Goal: Find contact information: Find contact information

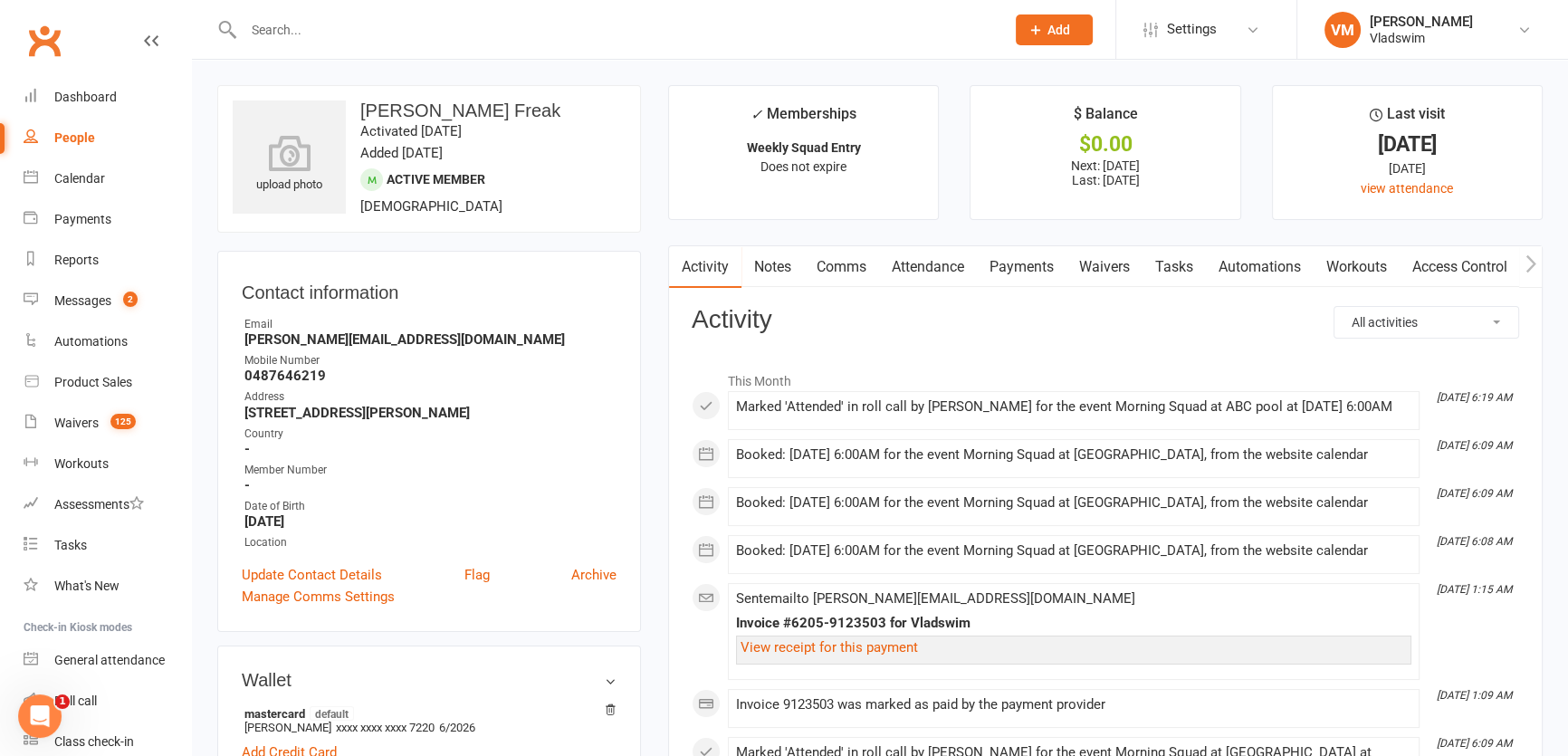
click at [298, 43] on div at bounding box center [605, 29] width 775 height 58
click at [286, 27] on input "text" at bounding box center [615, 30] width 754 height 26
type input "gr"
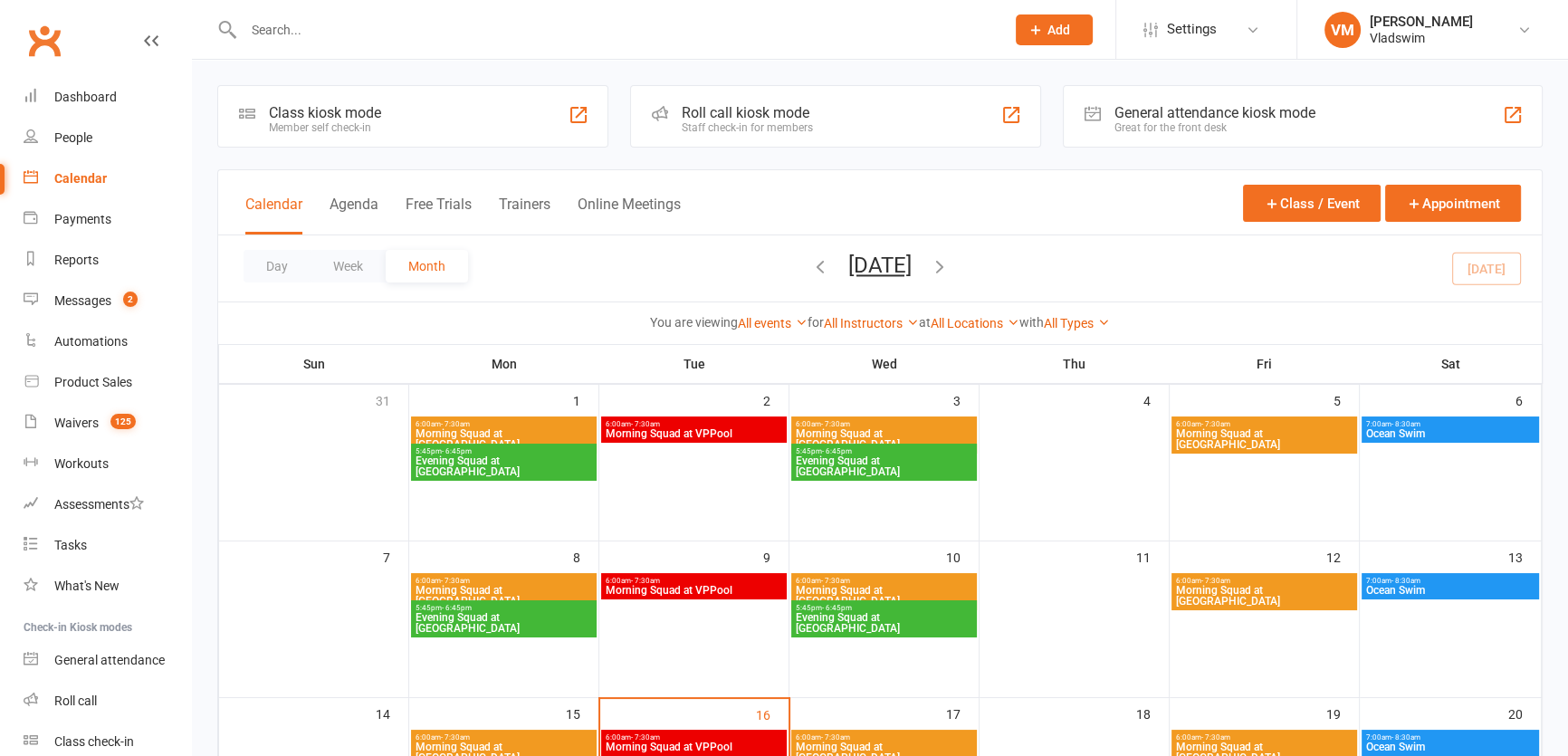
click at [318, 23] on input "text" at bounding box center [615, 30] width 754 height 26
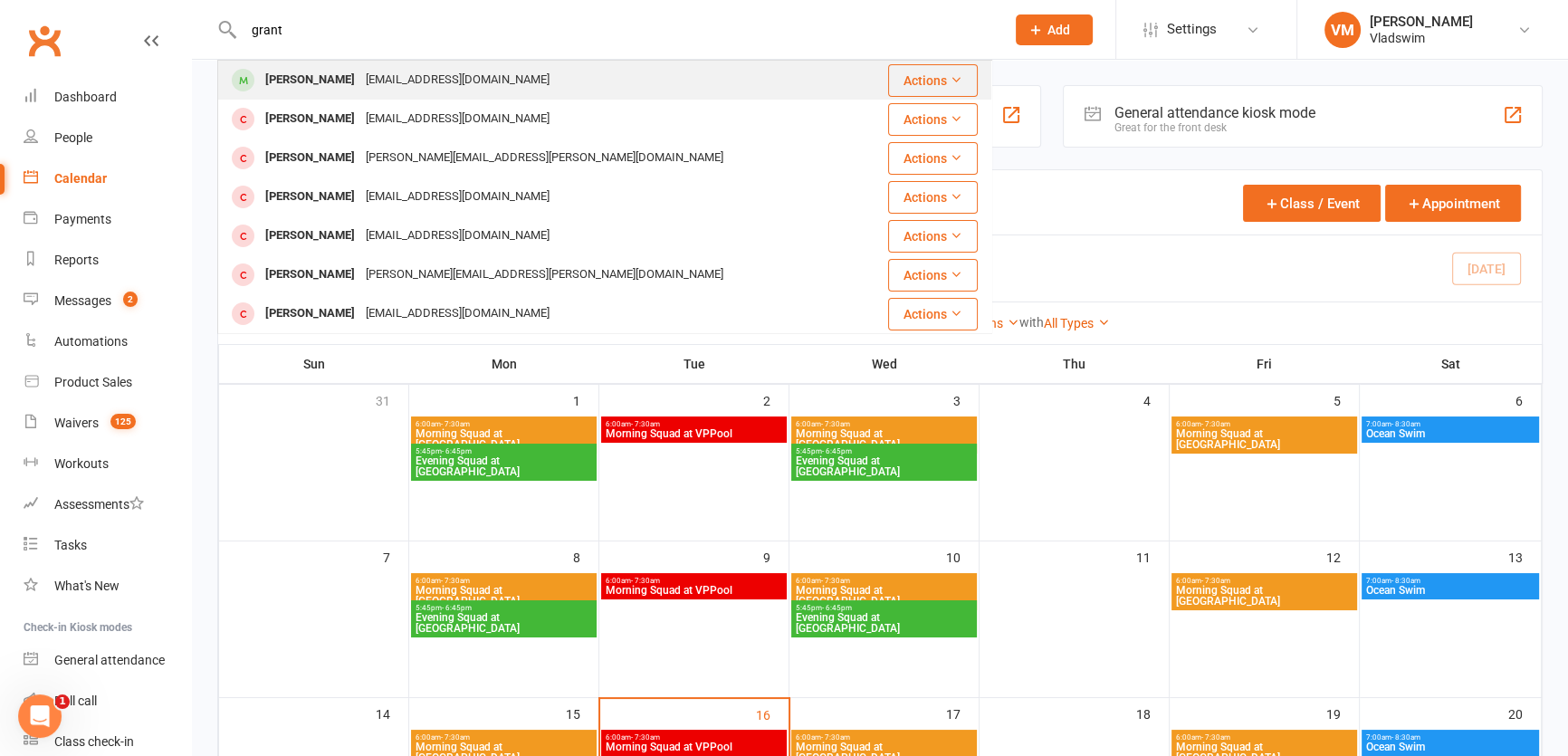
type input "grant"
click at [344, 79] on div "[PERSON_NAME]" at bounding box center [309, 80] width 100 height 26
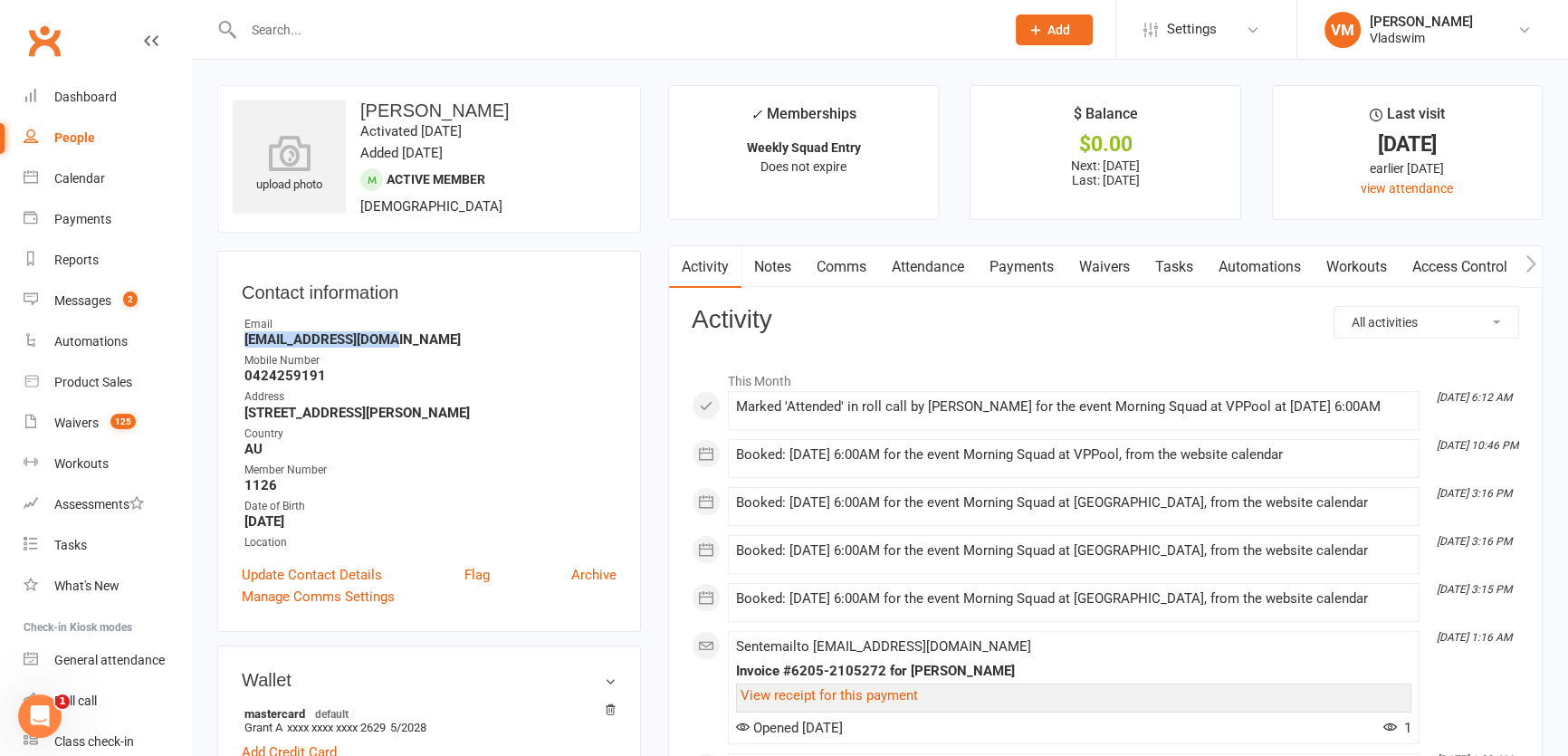
drag, startPoint x: 397, startPoint y: 342, endPoint x: 243, endPoint y: 333, distance: 154.3
click at [243, 333] on li "Email grantcampbell@me.com" at bounding box center [429, 332] width 375 height 32
copy strong "grantcampbell@me.com"
